Goal: Task Accomplishment & Management: Use online tool/utility

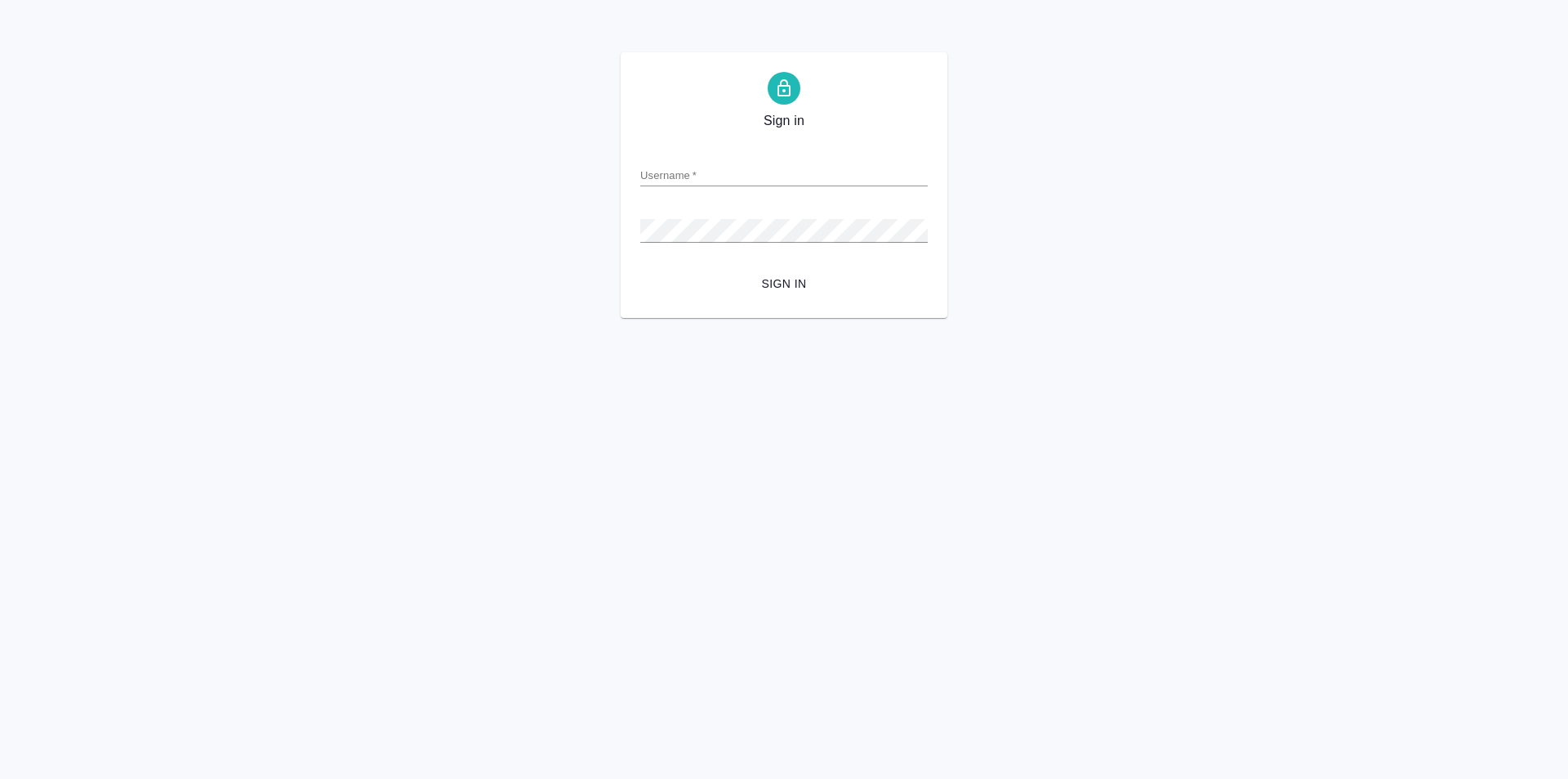
click at [735, 154] on div "Username   *" at bounding box center [784, 168] width 288 height 36
click at [717, 166] on input "Username   *" at bounding box center [784, 174] width 288 height 23
type input "a.ganina@awatera.com"
click at [640, 269] on button "Sign in" at bounding box center [784, 284] width 288 height 30
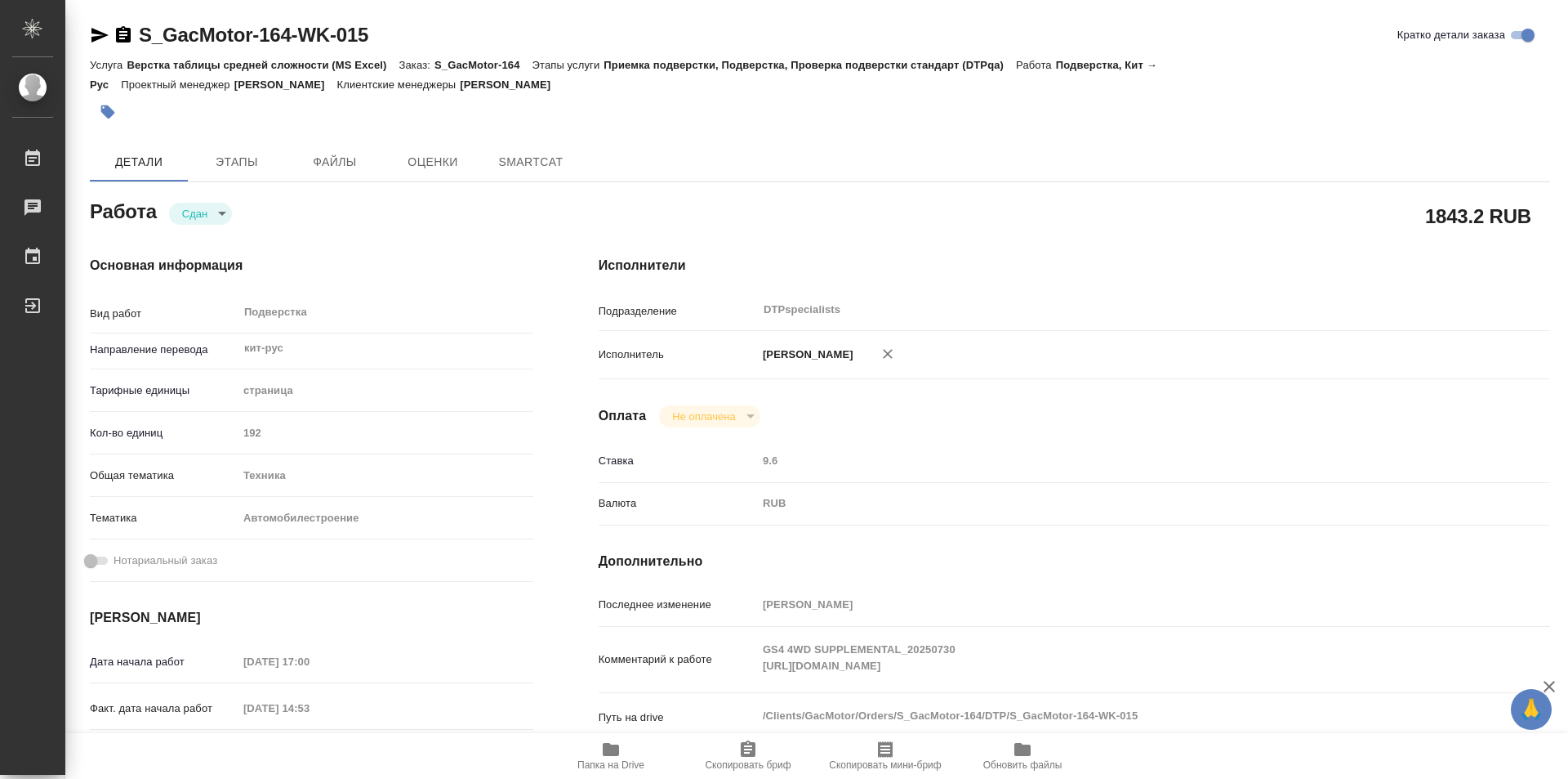
type textarea "x"
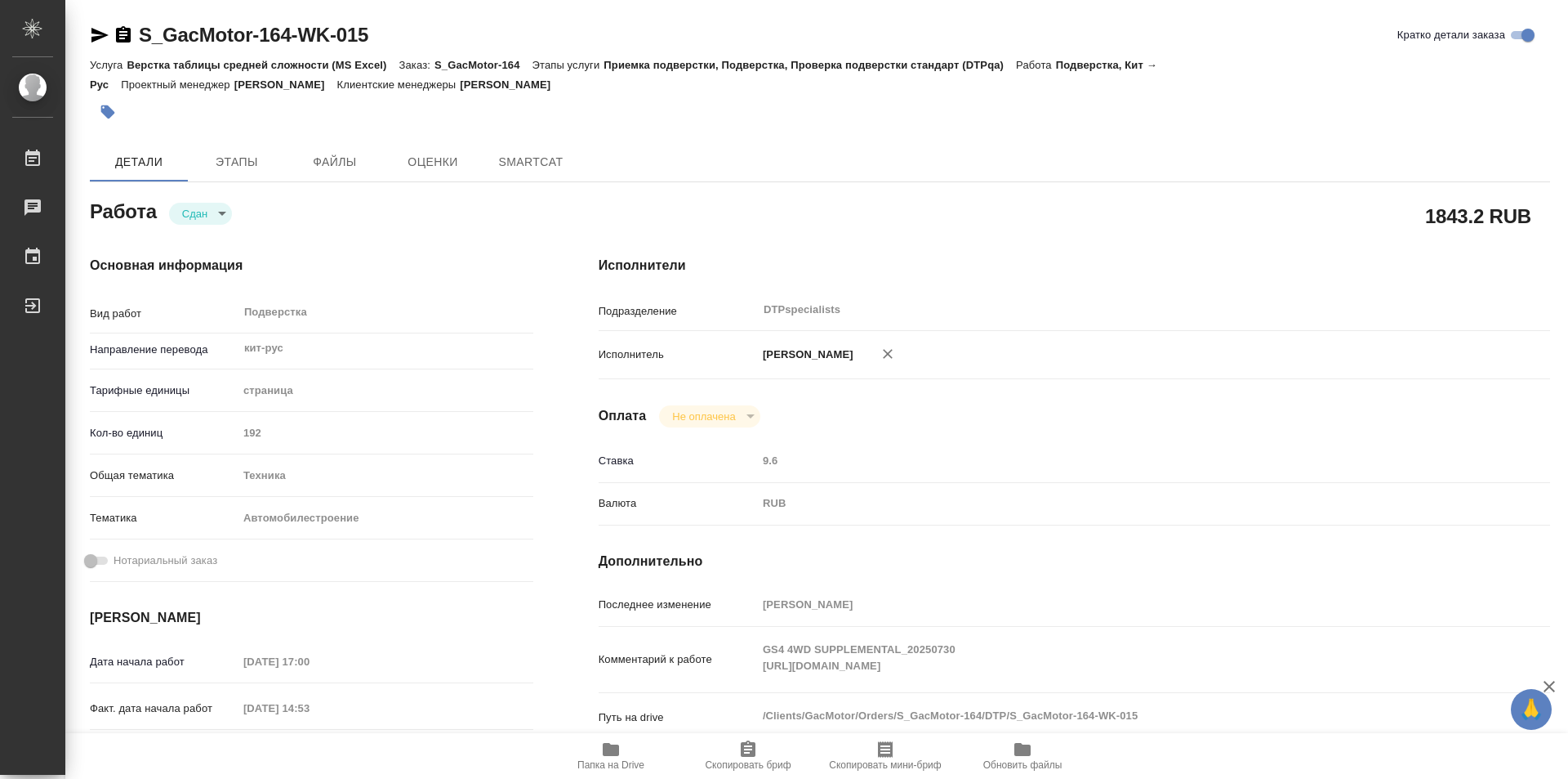
type textarea "x"
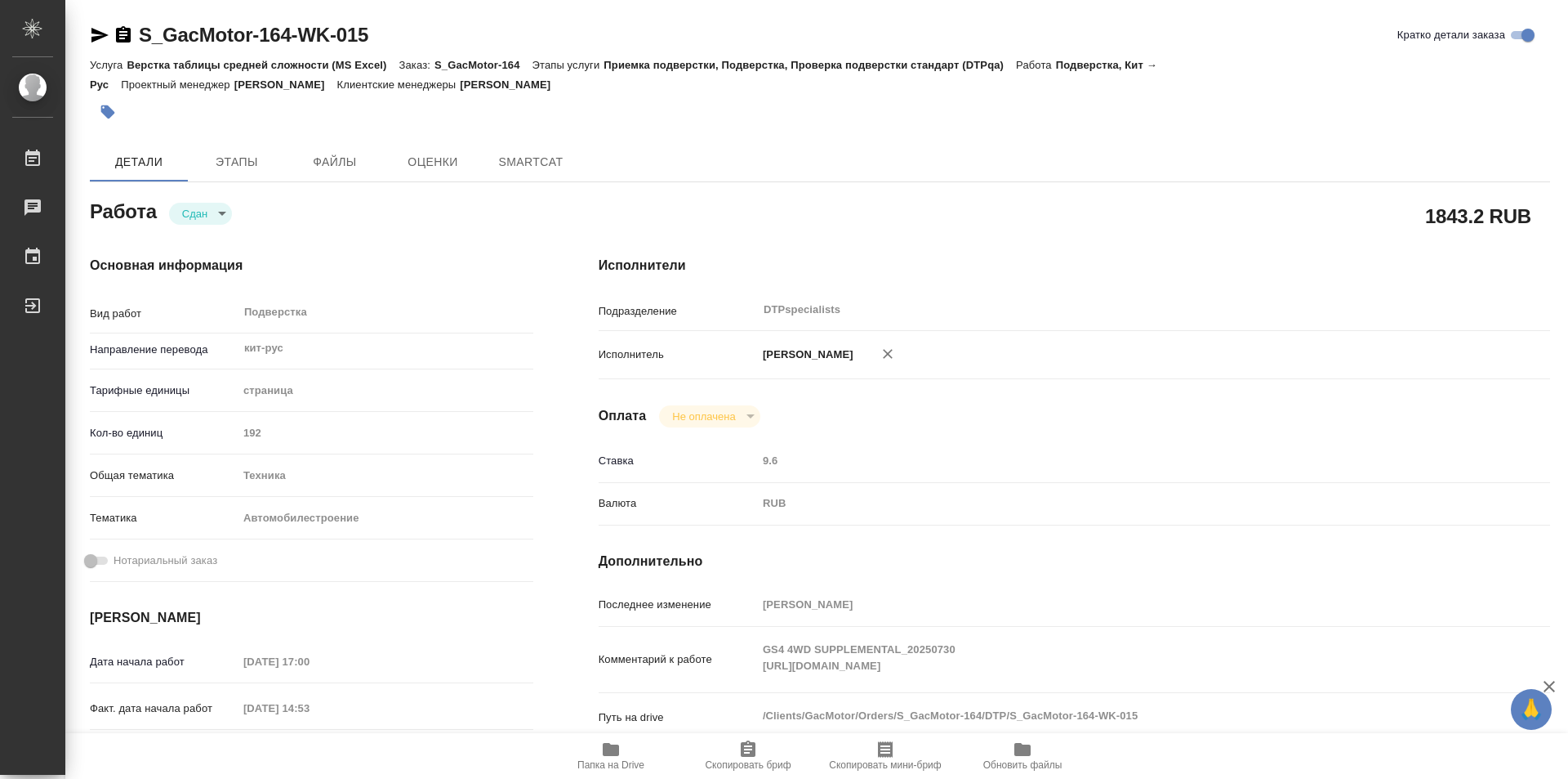
type textarea "x"
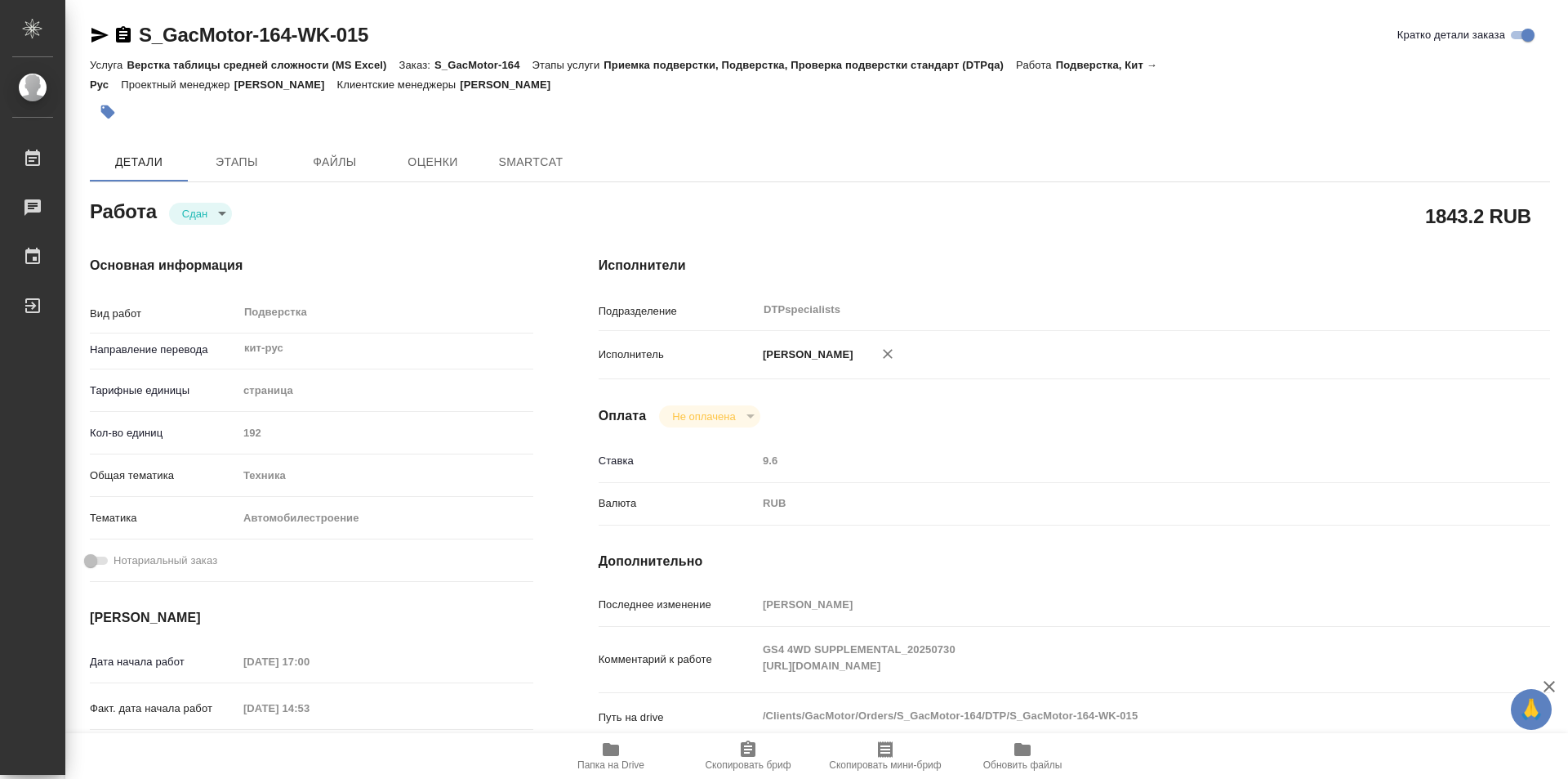
type textarea "x"
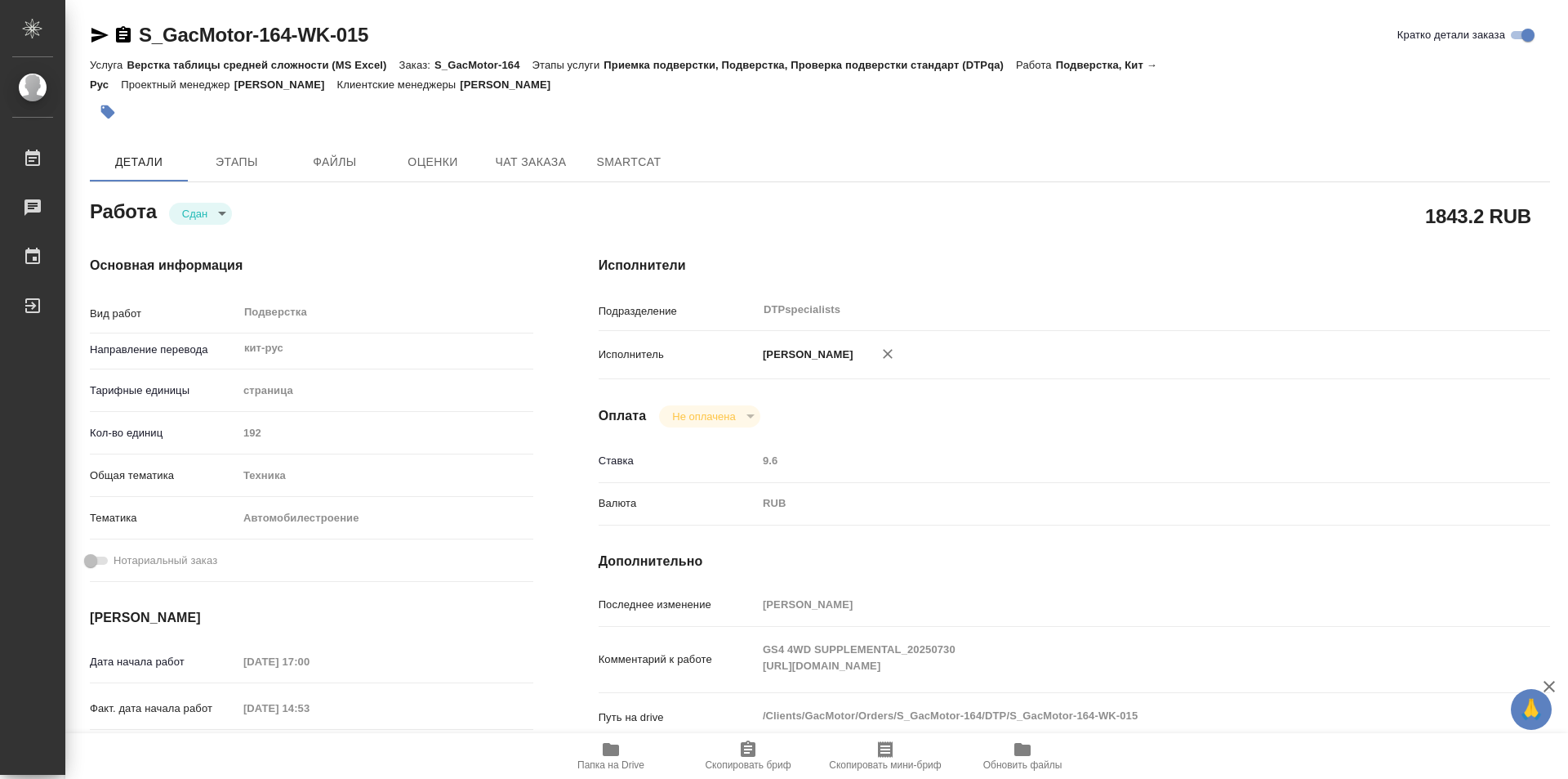
type textarea "x"
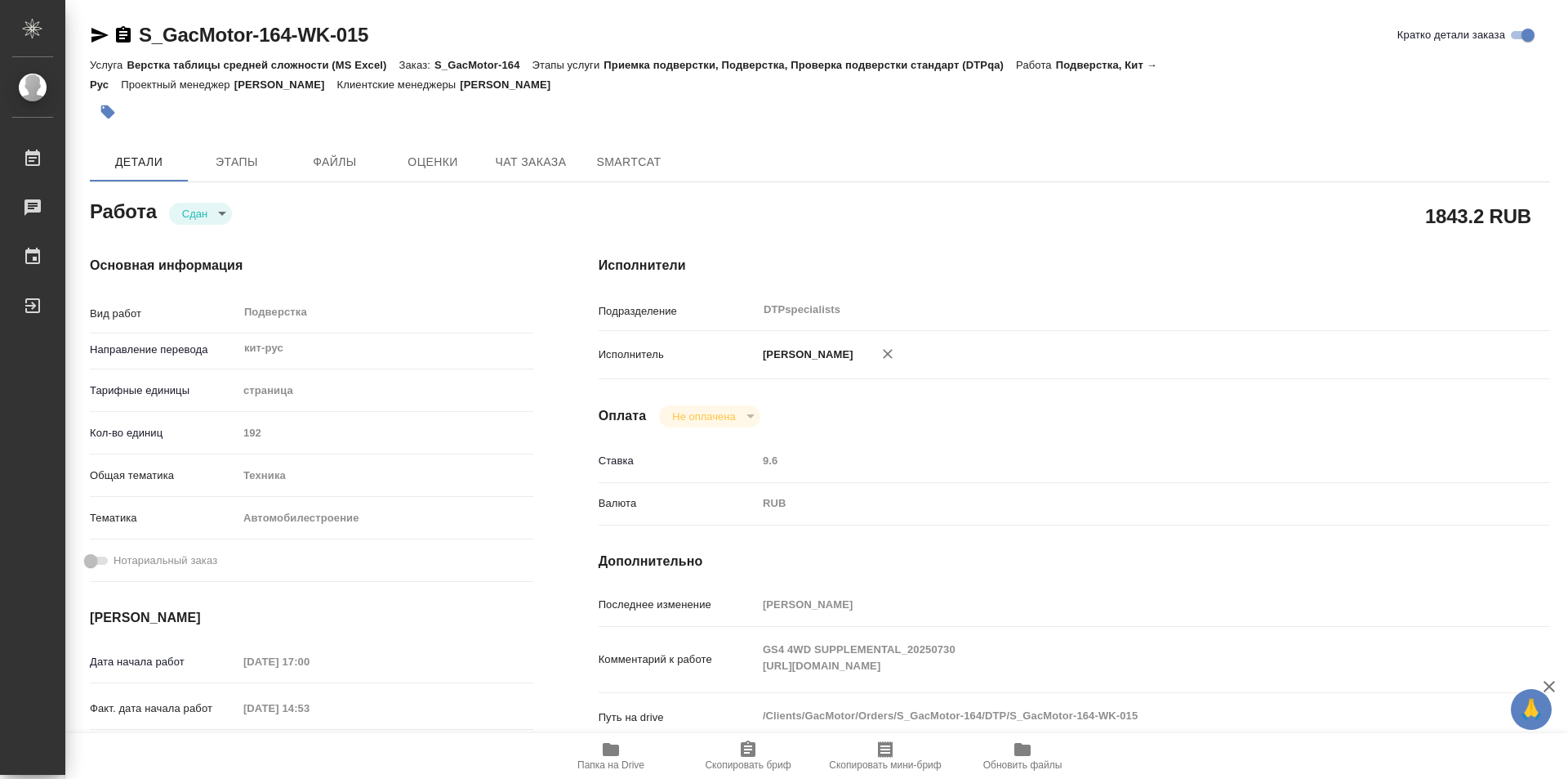
type textarea "x"
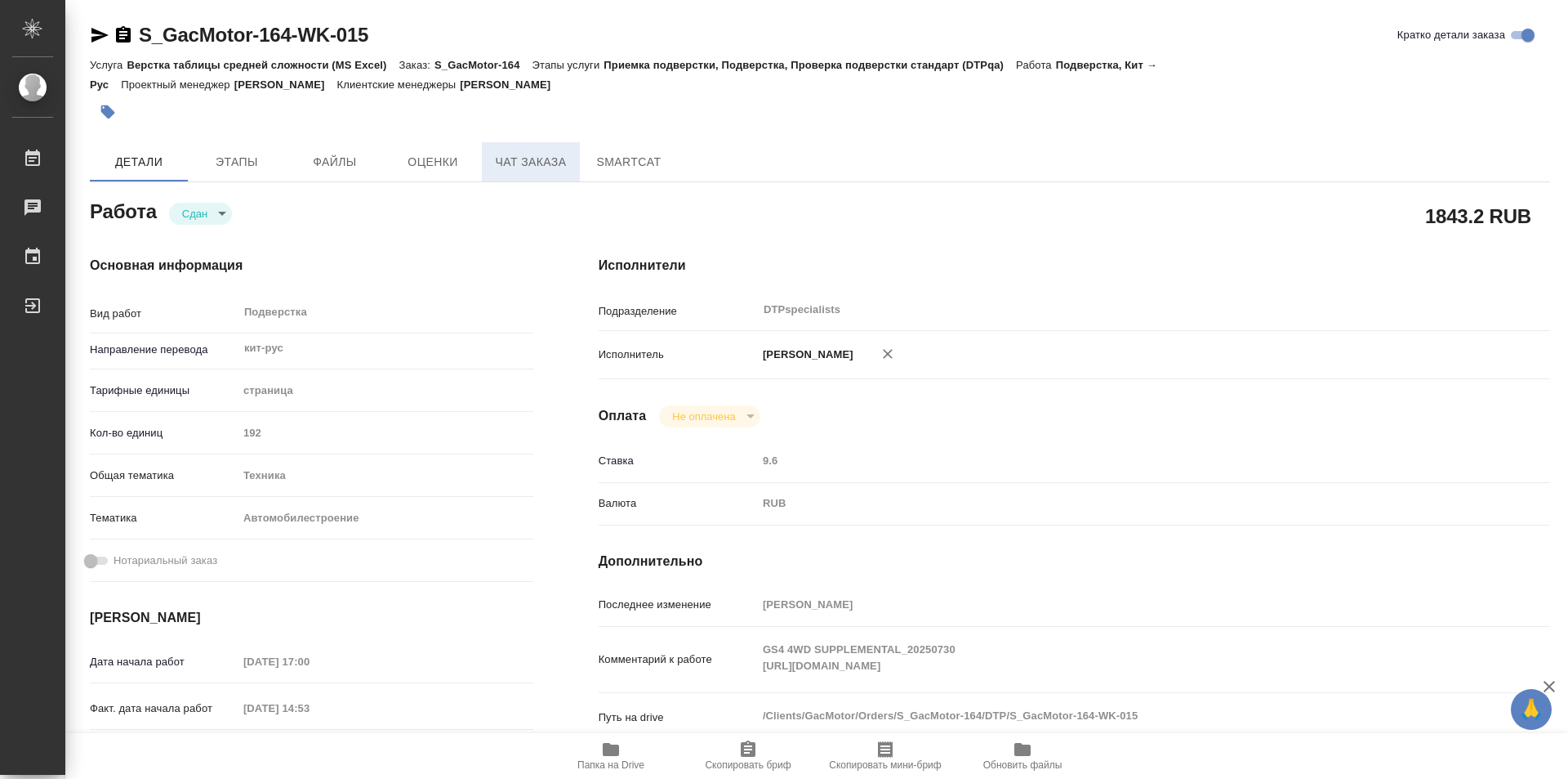
type textarea "x"
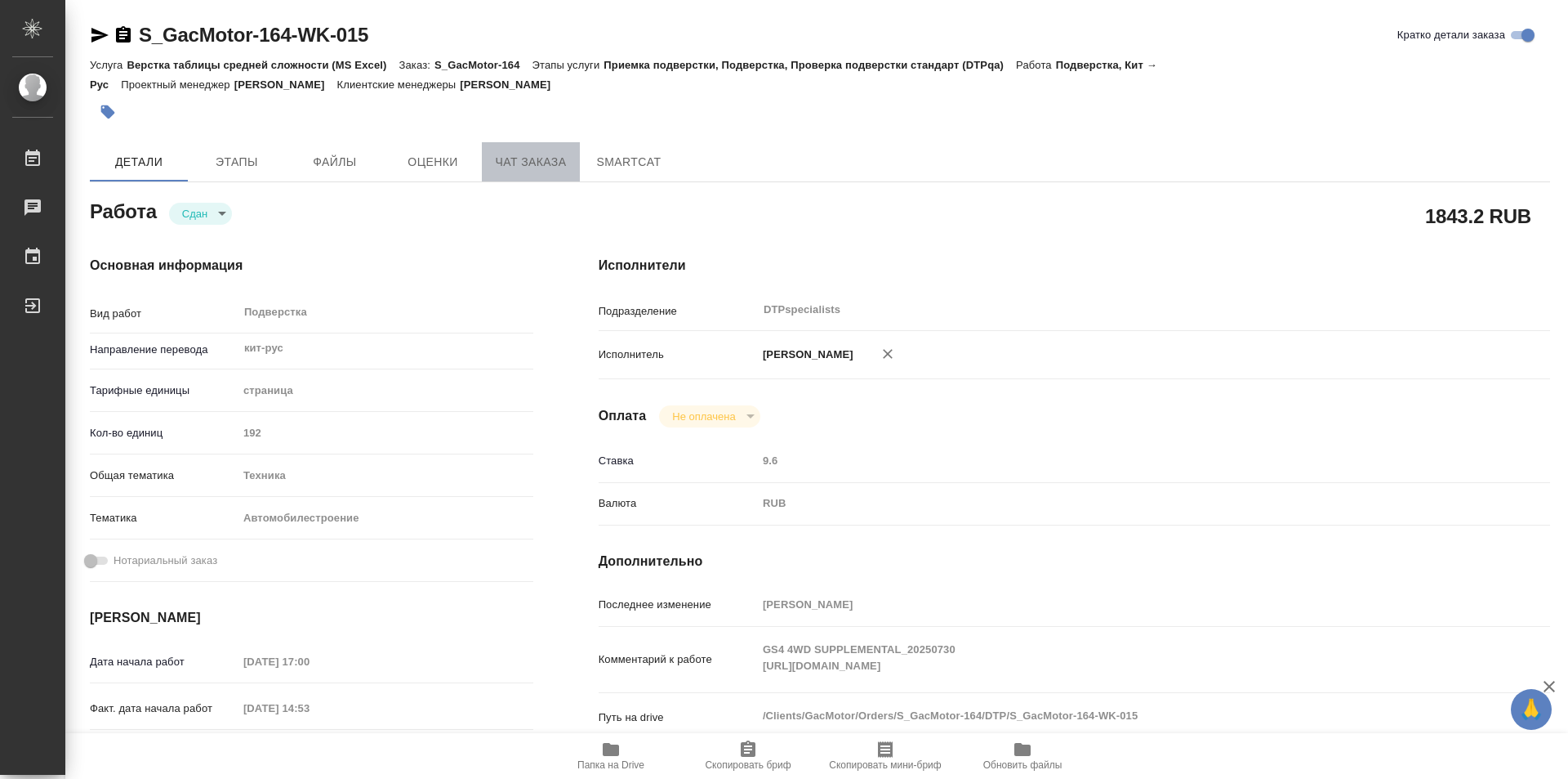
click at [545, 154] on span "Чат заказа" at bounding box center [531, 162] width 79 height 21
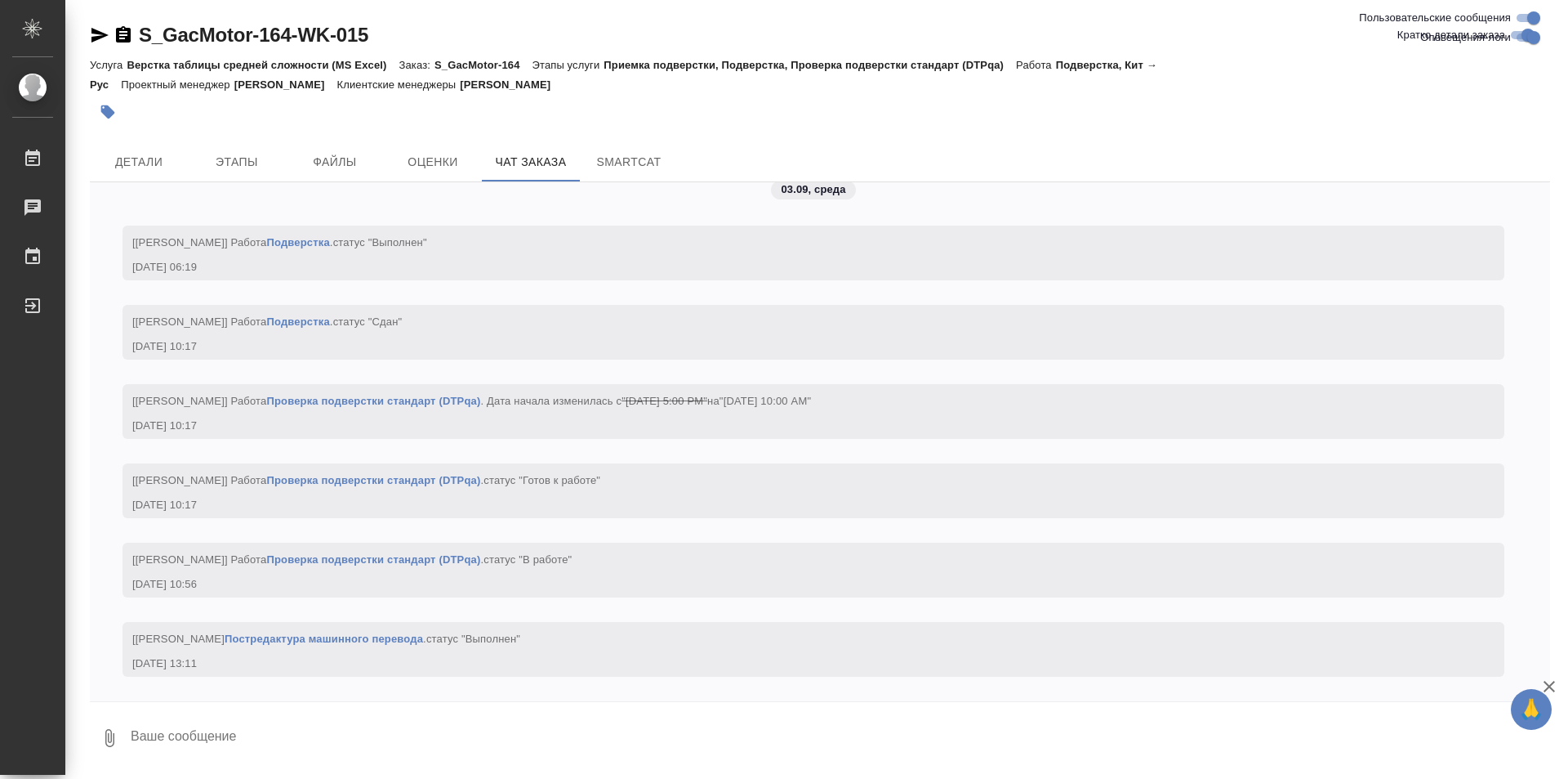
scroll to position [42801, 0]
click at [253, 162] on span "Этапы" at bounding box center [237, 162] width 79 height 21
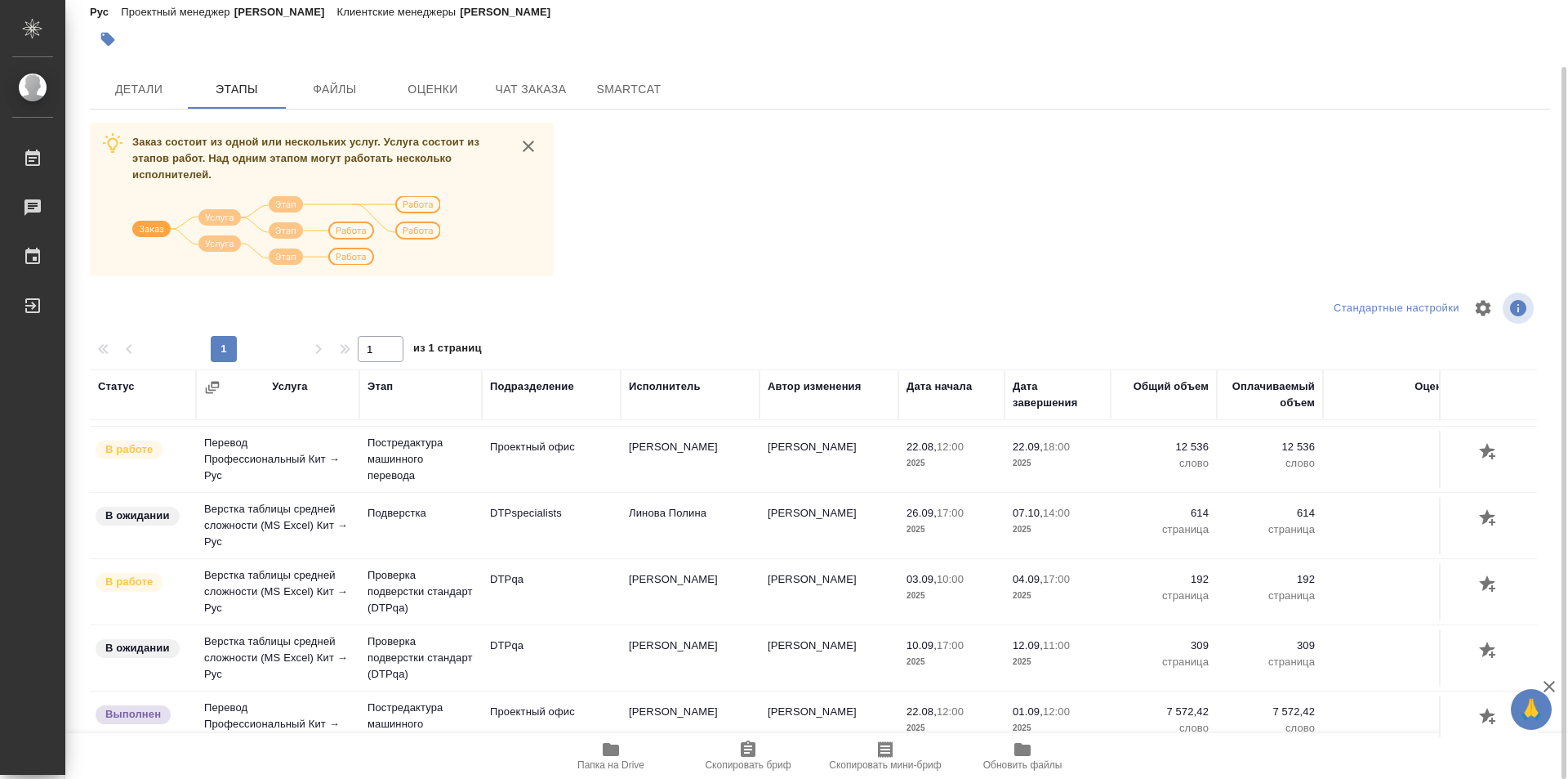
scroll to position [408, 0]
click at [156, 84] on span "Детали" at bounding box center [138, 90] width 79 height 21
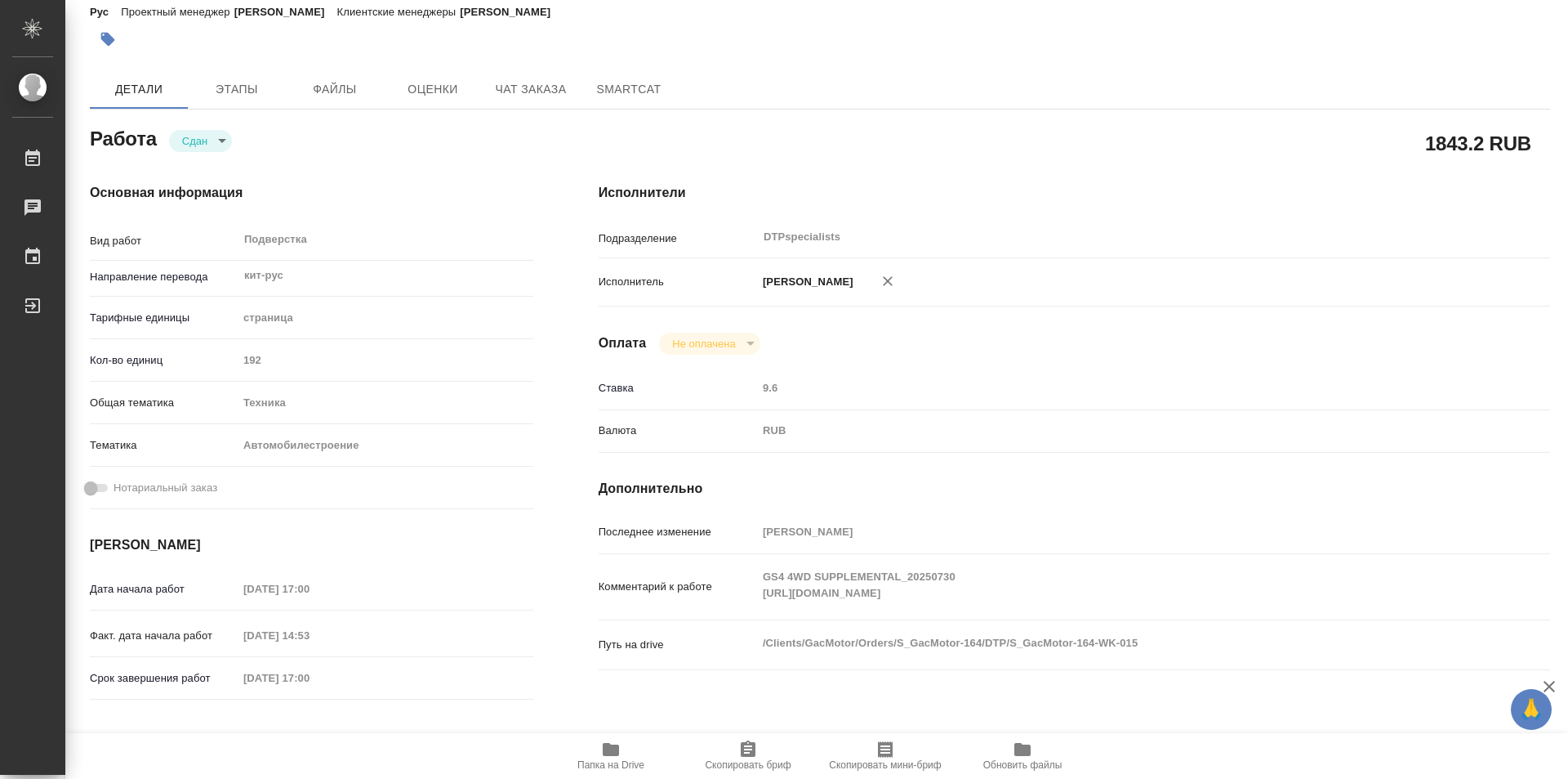
type textarea "x"
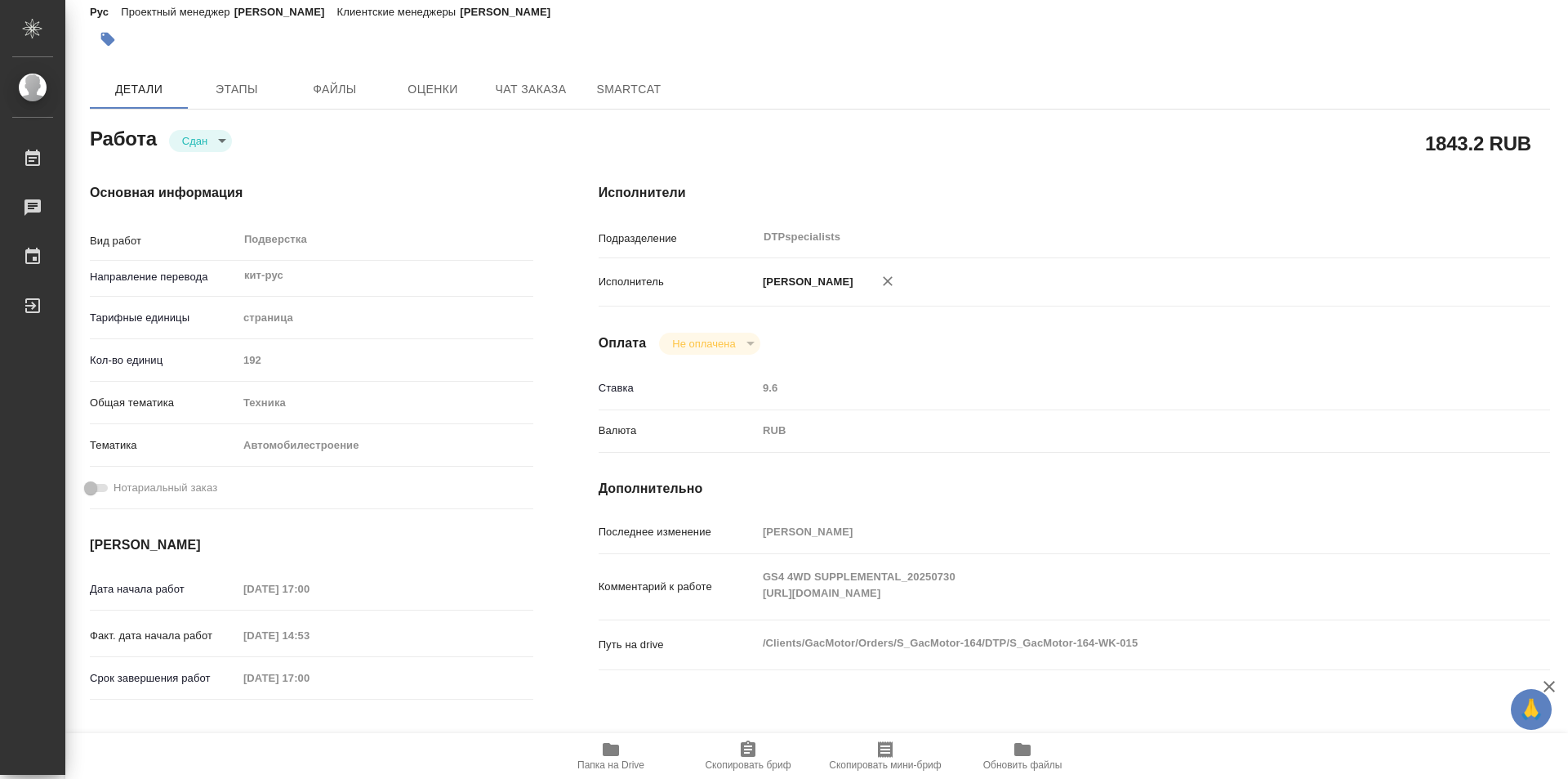
type textarea "x"
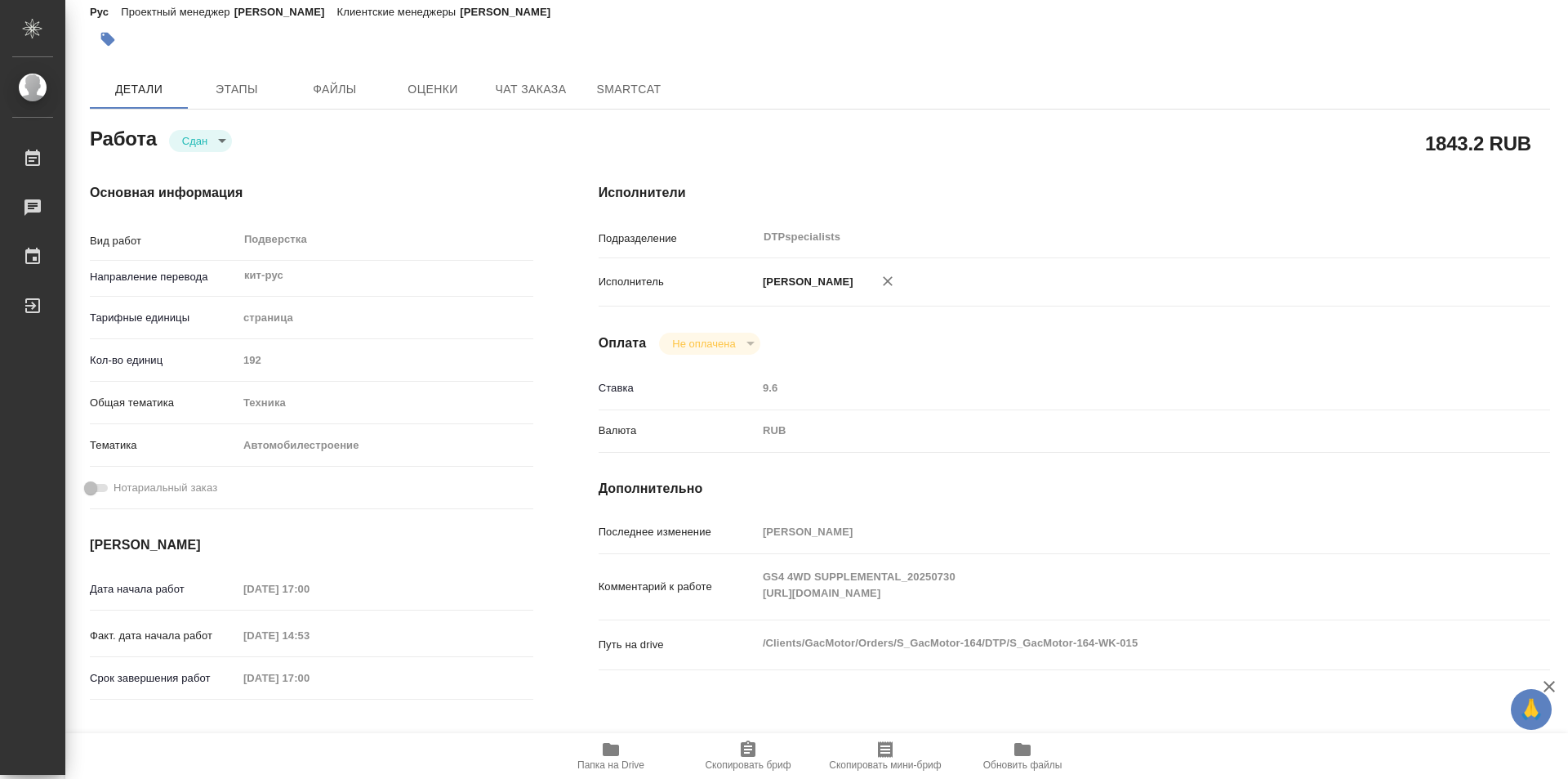
type textarea "x"
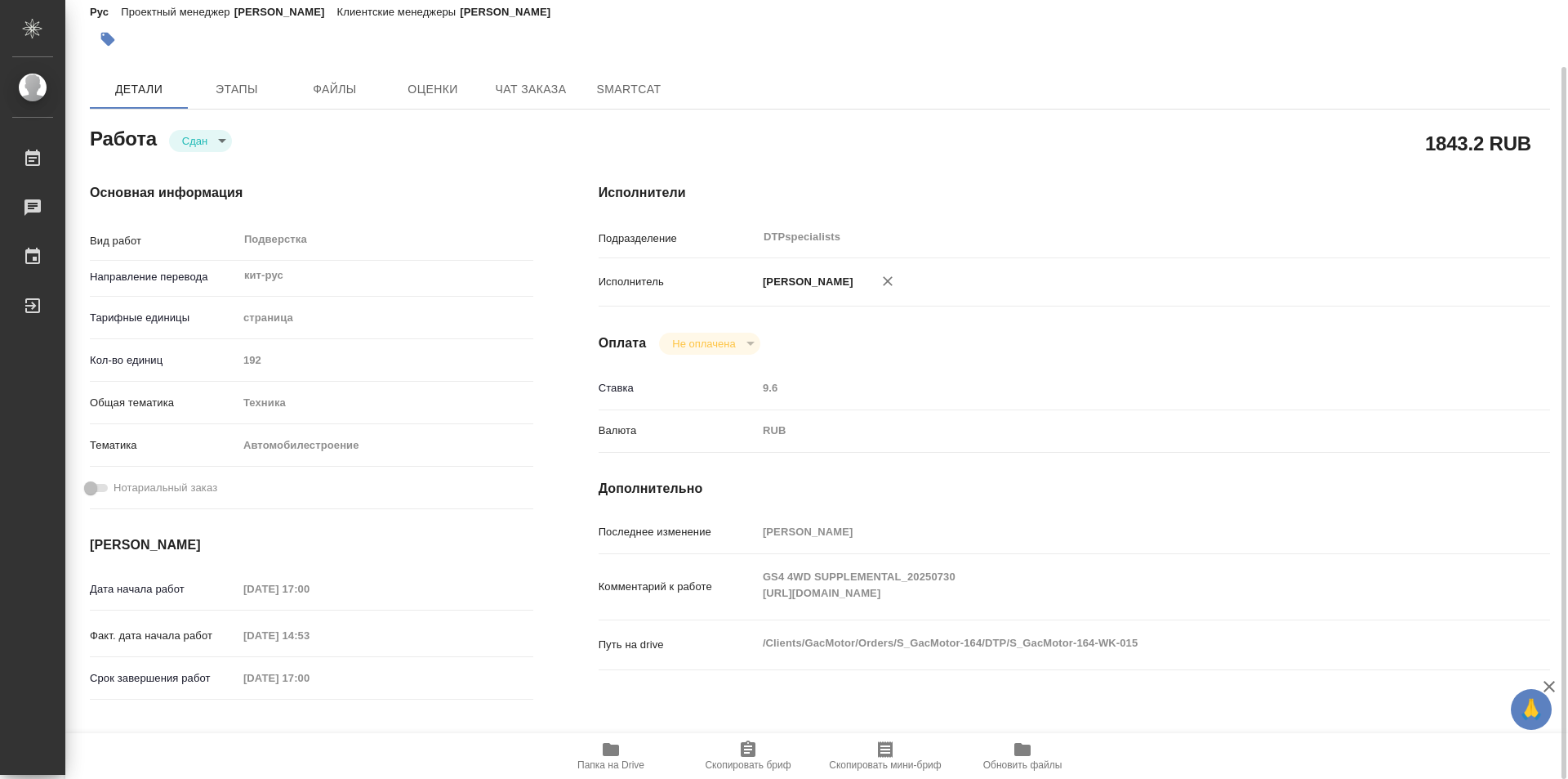
type textarea "x"
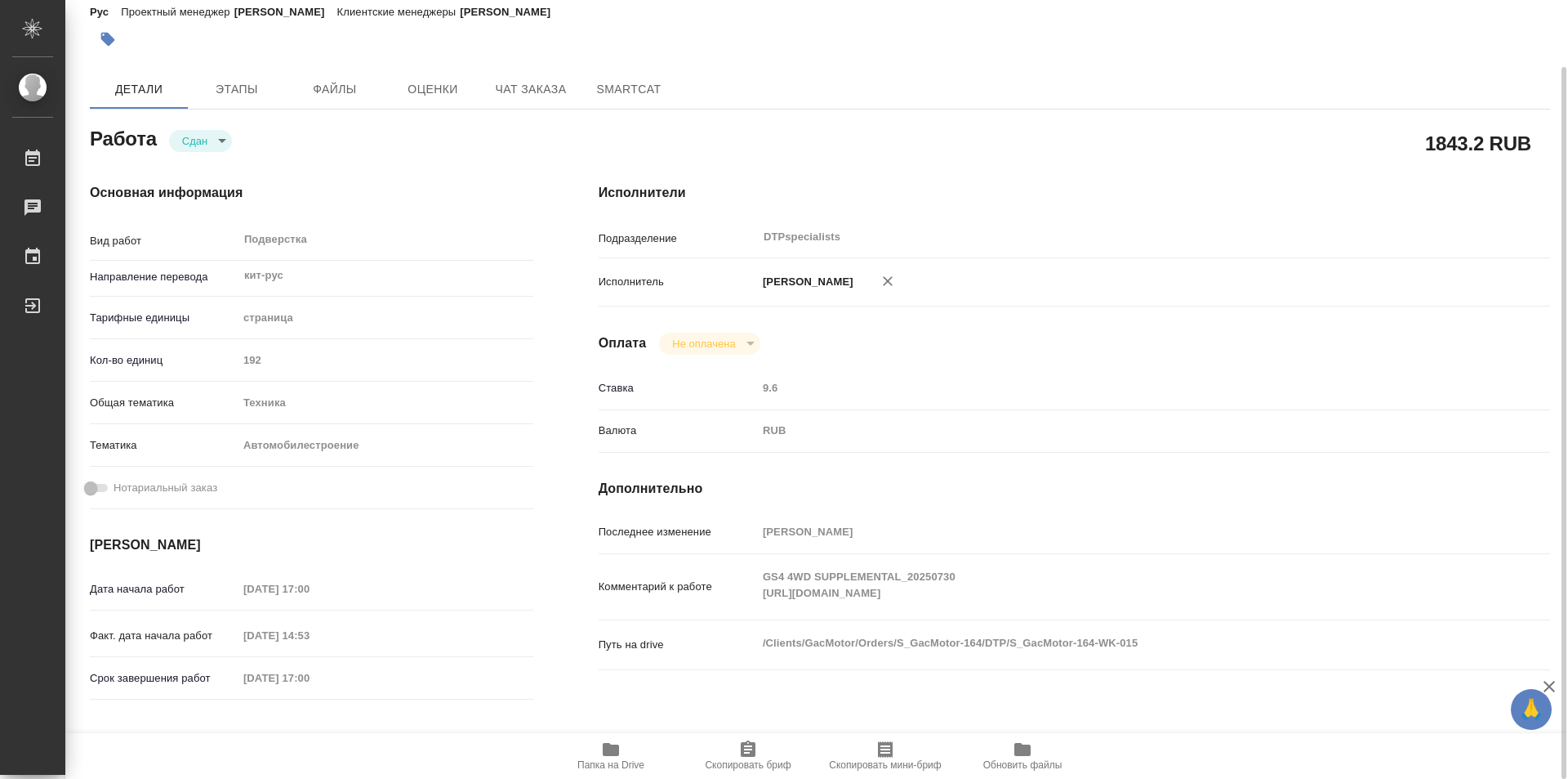
scroll to position [154, 0]
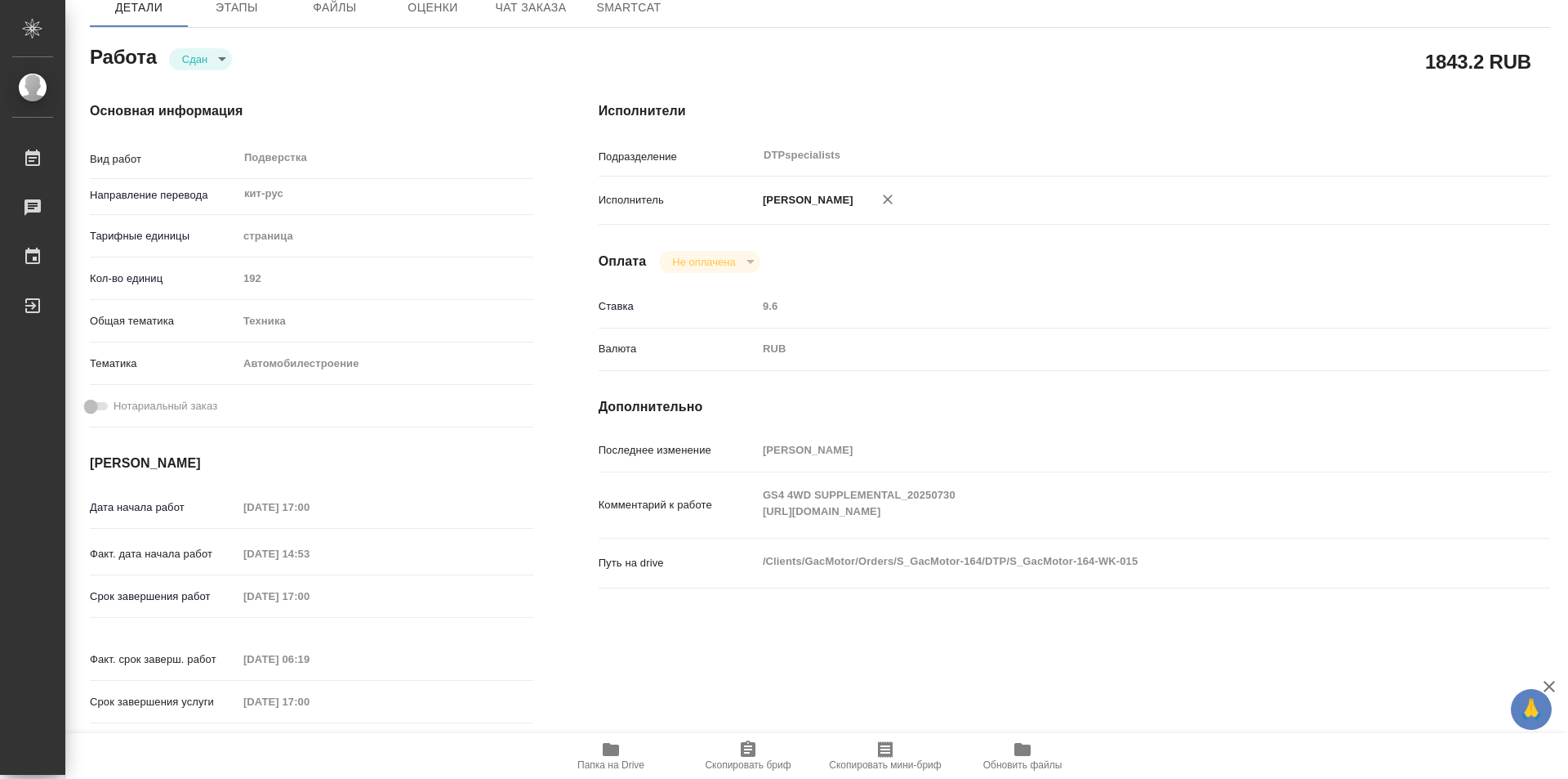
type textarea "x"
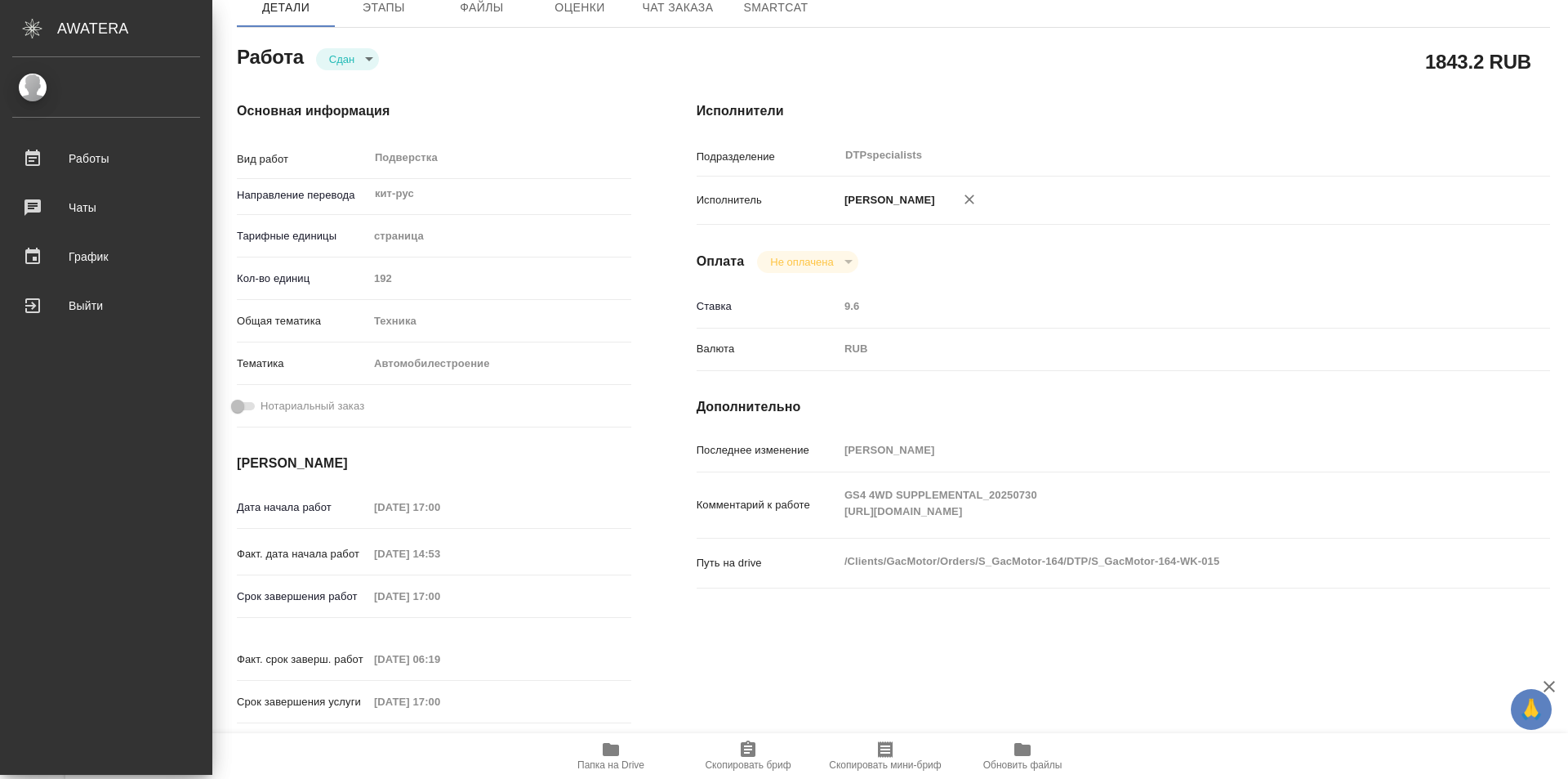
type textarea "x"
